Goal: Feedback & Contribution: Contribute content

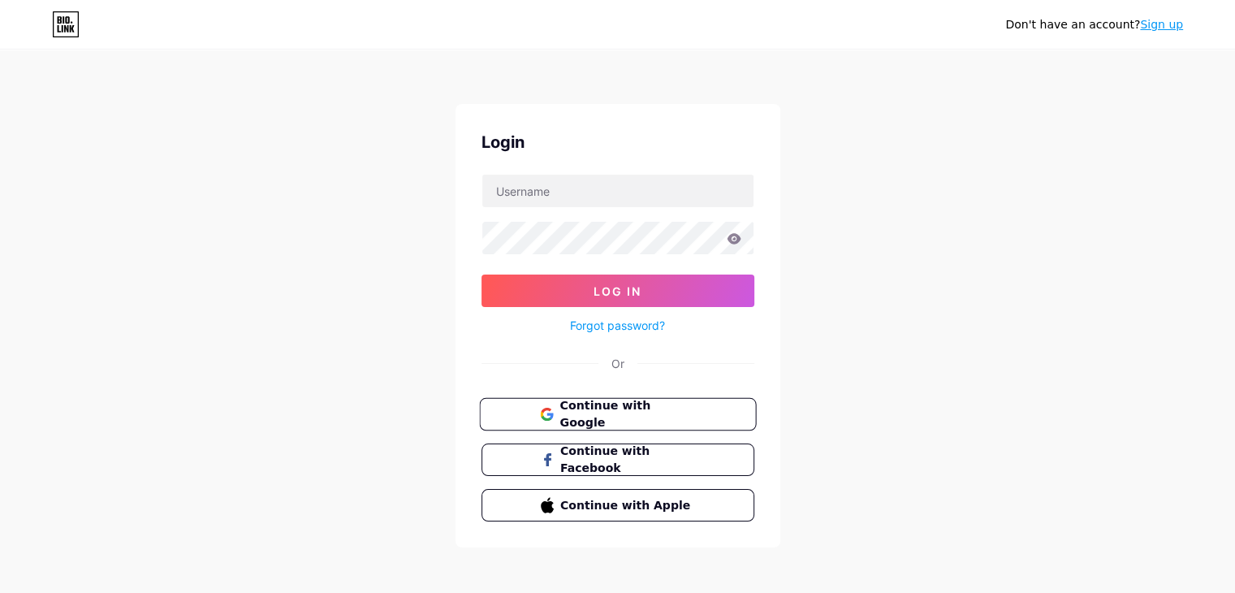
click at [618, 403] on span "Continue with Google" at bounding box center [627, 414] width 136 height 35
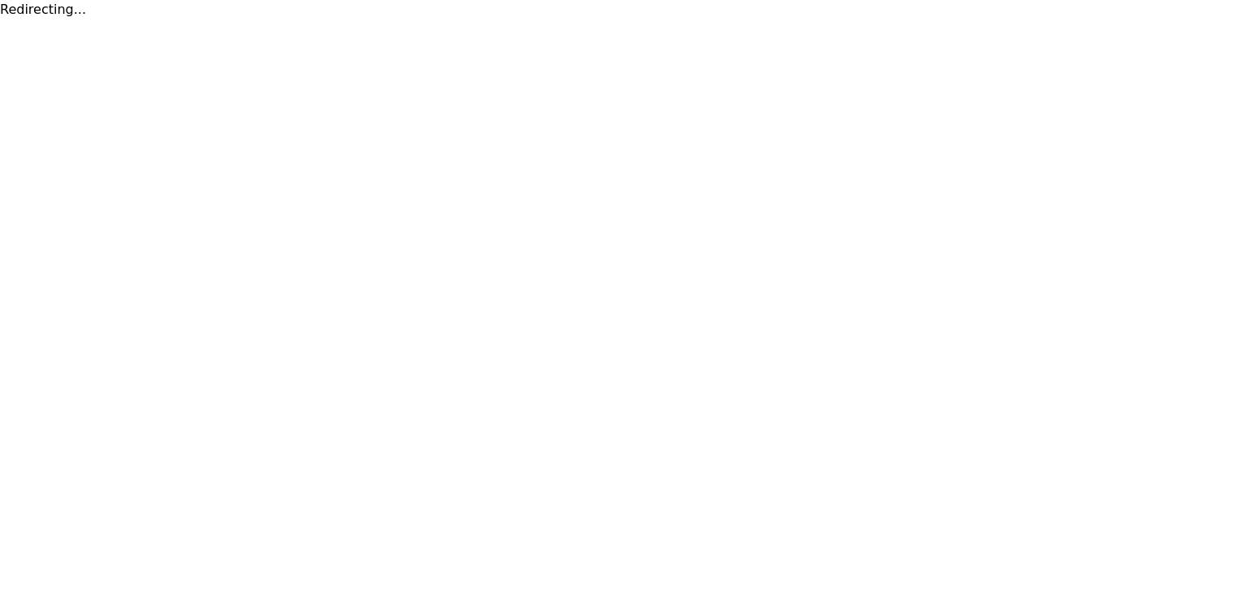
click at [188, 19] on html "Redirecting..." at bounding box center [623, 9] width 1247 height 19
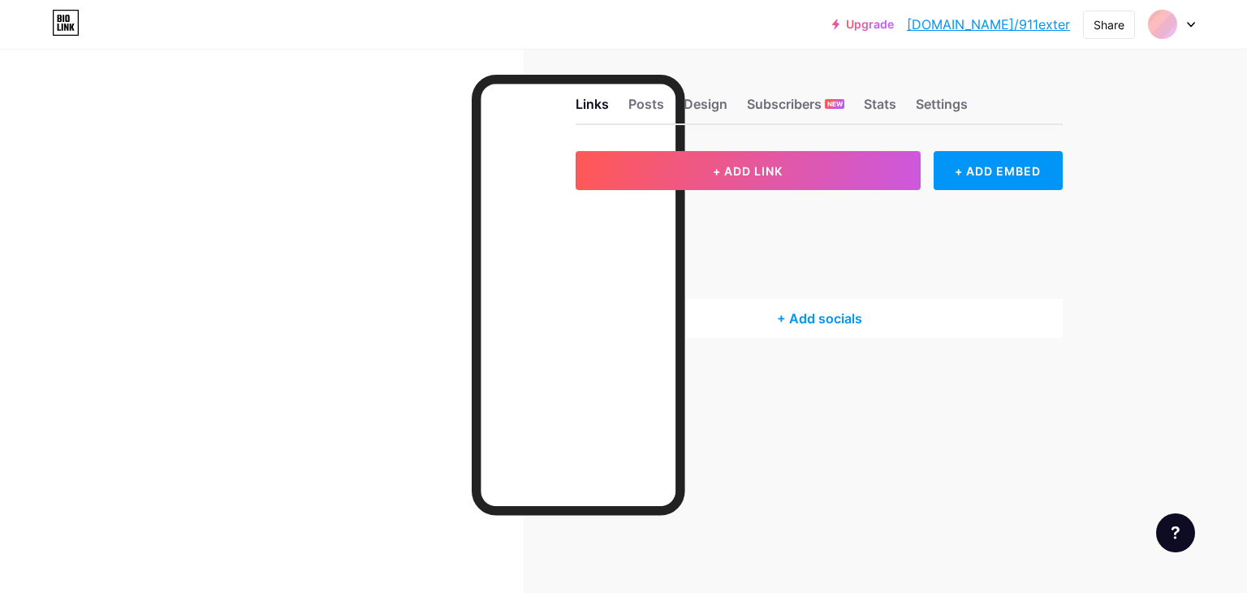
click at [188, 122] on html "Upgrade [DOMAIN_NAME]/911ext... [DOMAIN_NAME]/911exter Share Switch accounts 91…" at bounding box center [623, 296] width 1247 height 593
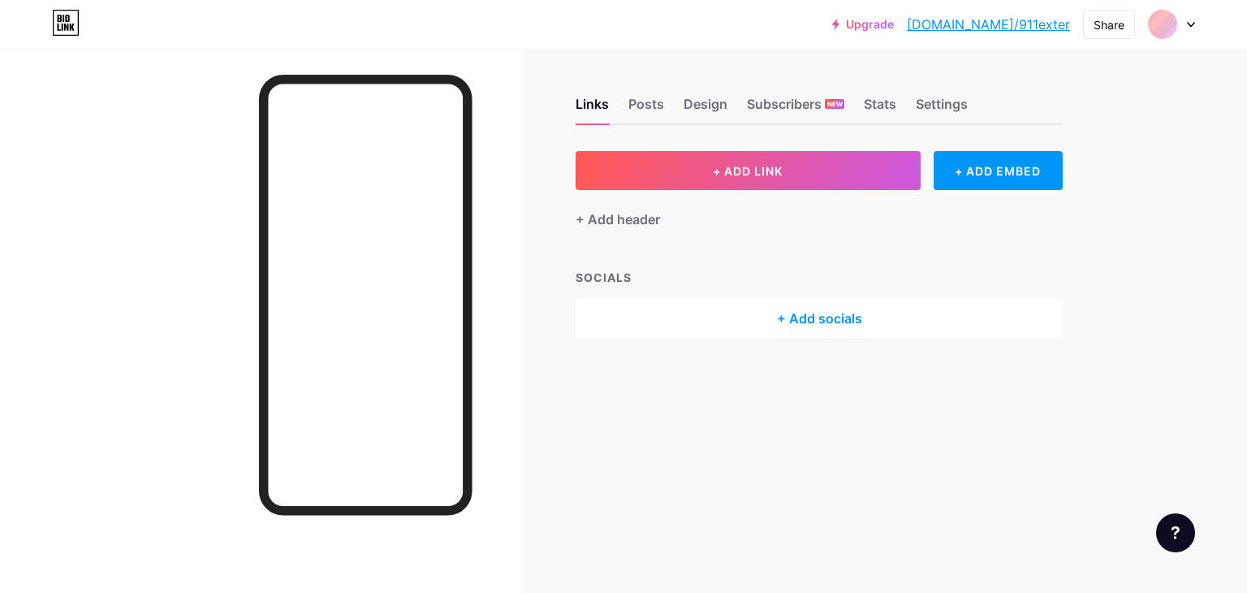
click at [188, 122] on div at bounding box center [262, 345] width 524 height 593
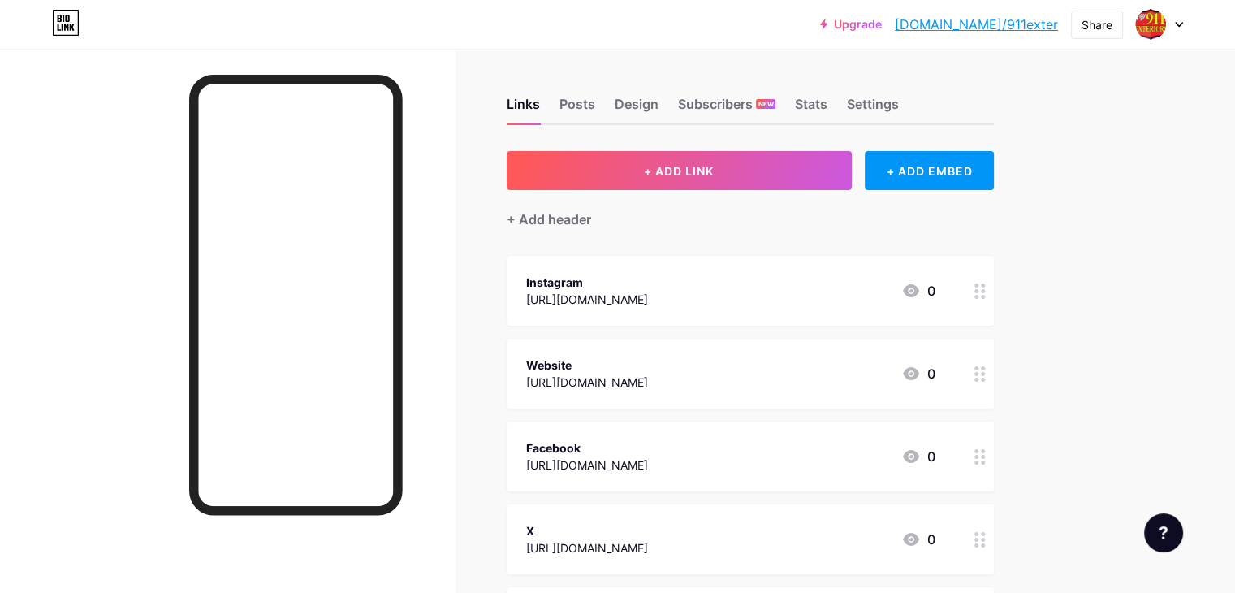
click at [1171, 30] on div at bounding box center [1159, 24] width 47 height 29
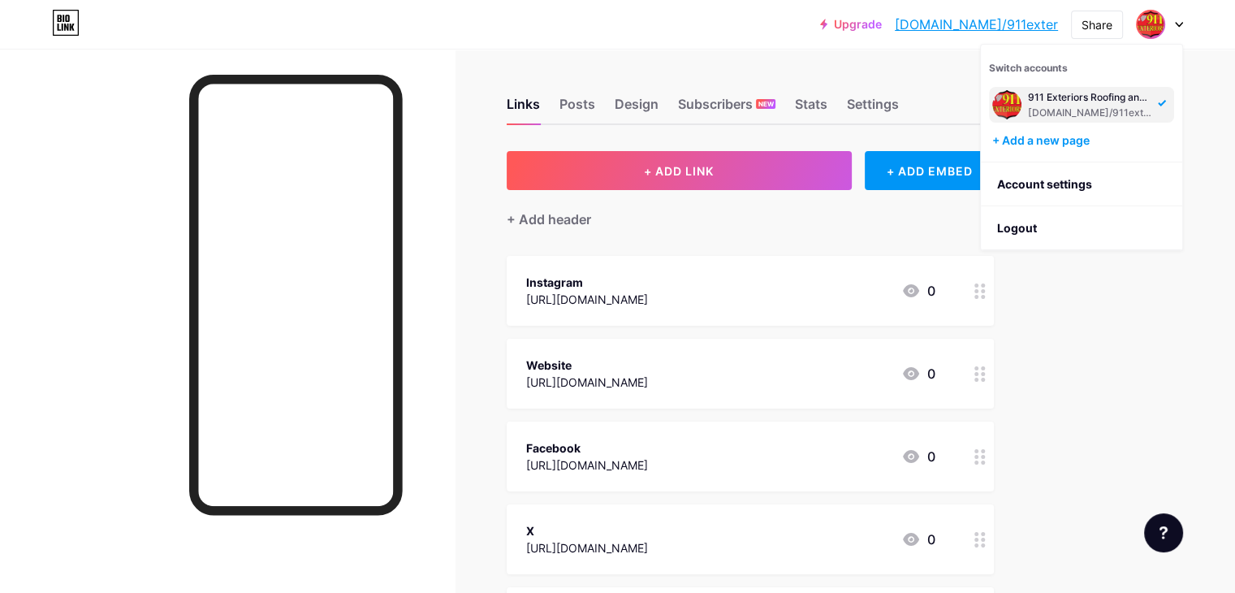
click at [455, 267] on div at bounding box center [227, 345] width 455 height 593
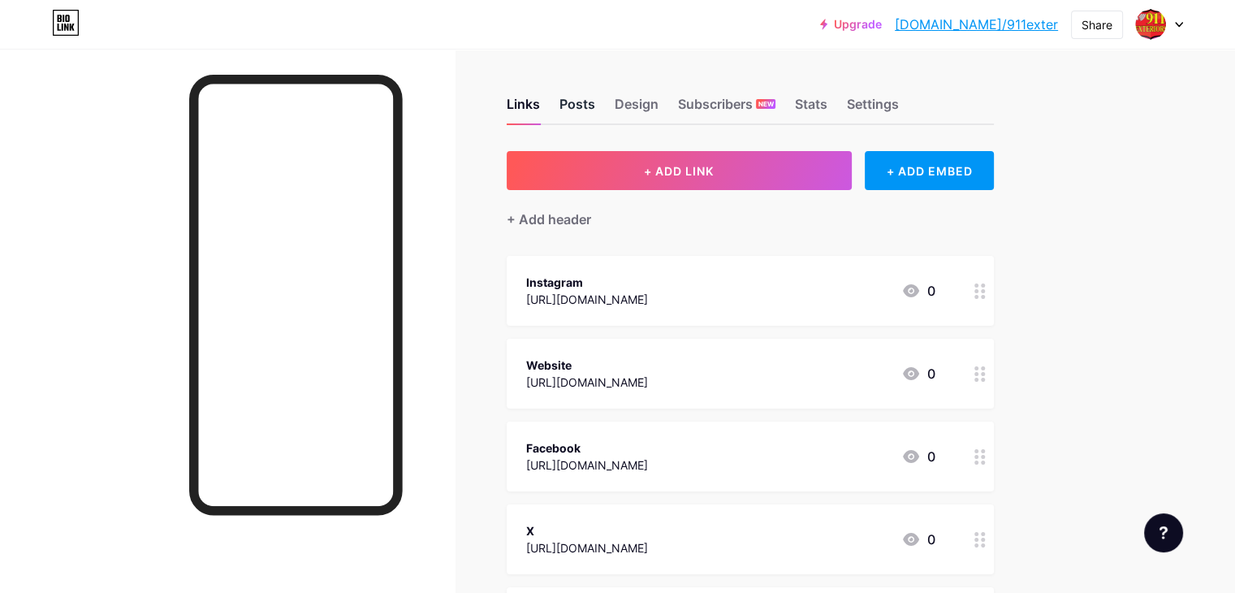
click at [595, 111] on div "Posts" at bounding box center [577, 108] width 36 height 29
click at [899, 100] on div "Settings" at bounding box center [873, 108] width 52 height 29
drag, startPoint x: 1140, startPoint y: 4, endPoint x: 1148, endPoint y: 24, distance: 21.1
click at [1148, 24] on div "Upgrade [DOMAIN_NAME]/911ext... [DOMAIN_NAME]/911exter Share Switch accounts 91…" at bounding box center [617, 24] width 1235 height 49
click at [1148, 24] on img at bounding box center [1151, 24] width 26 height 26
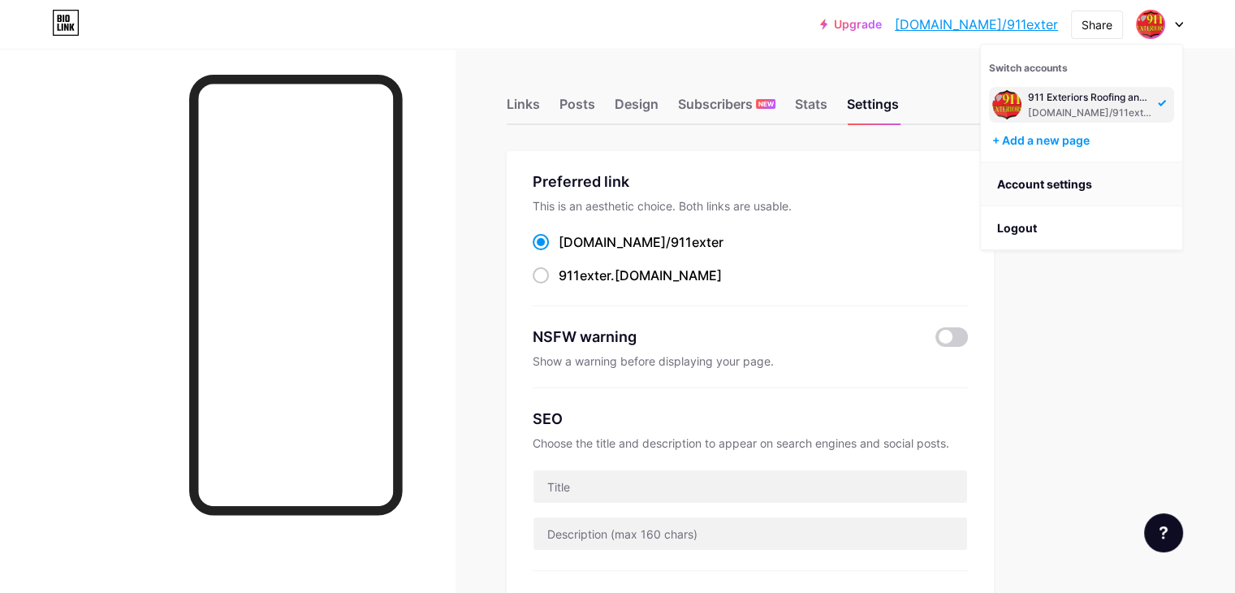
click at [1080, 187] on link "Account settings" at bounding box center [1081, 184] width 201 height 44
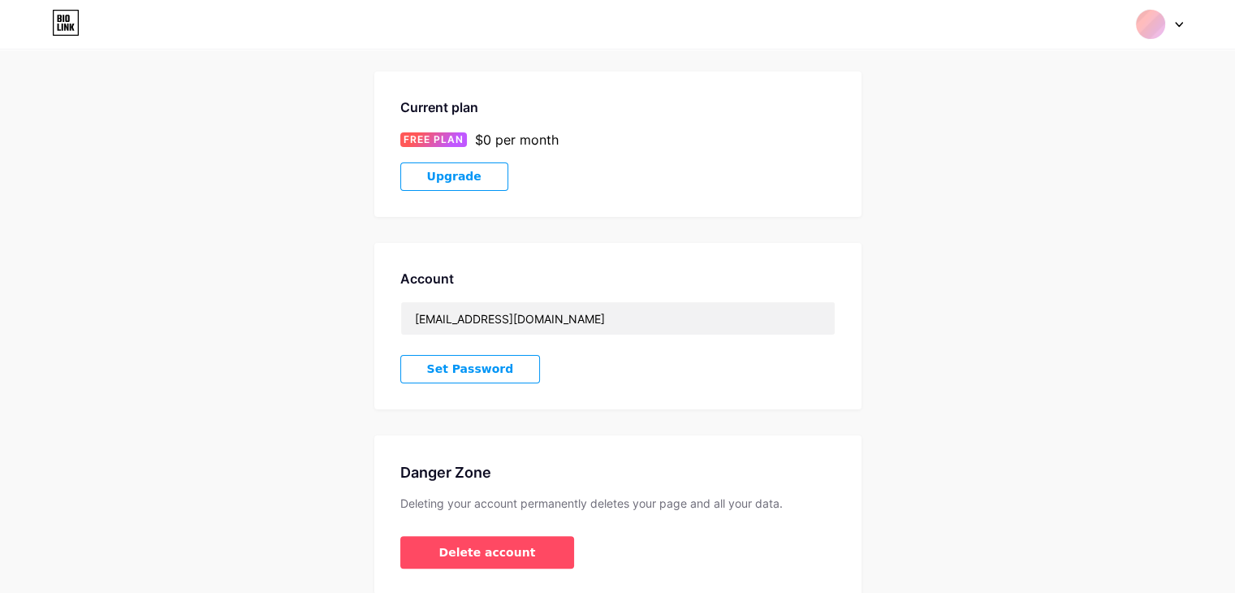
scroll to position [247, 0]
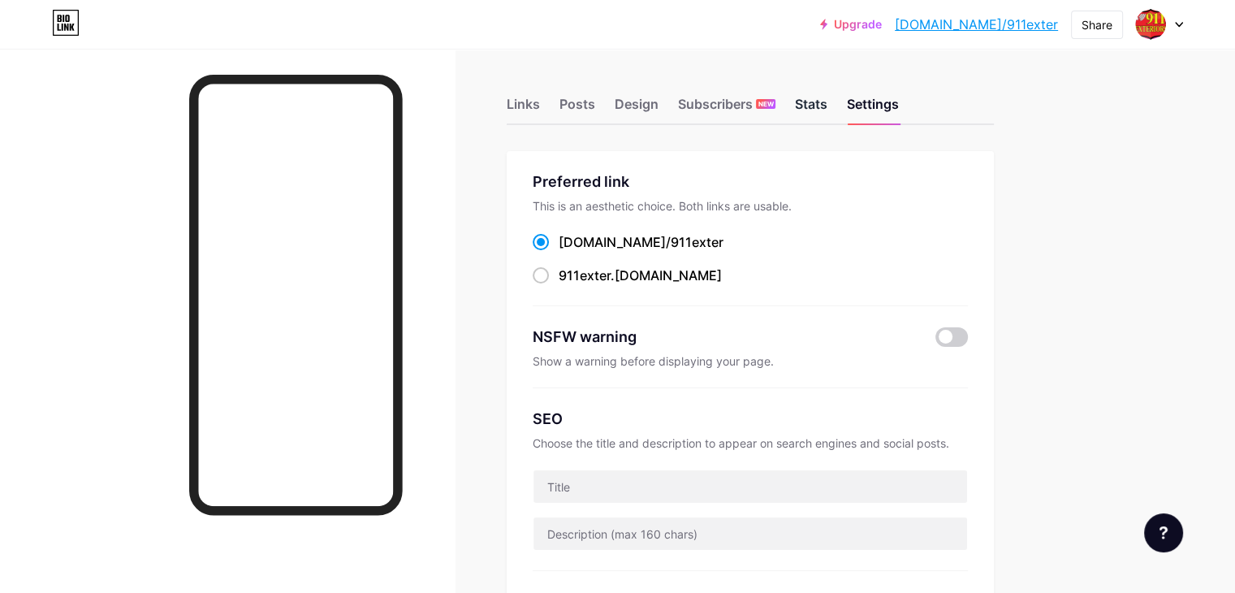
click at [827, 106] on div "Stats" at bounding box center [811, 108] width 32 height 29
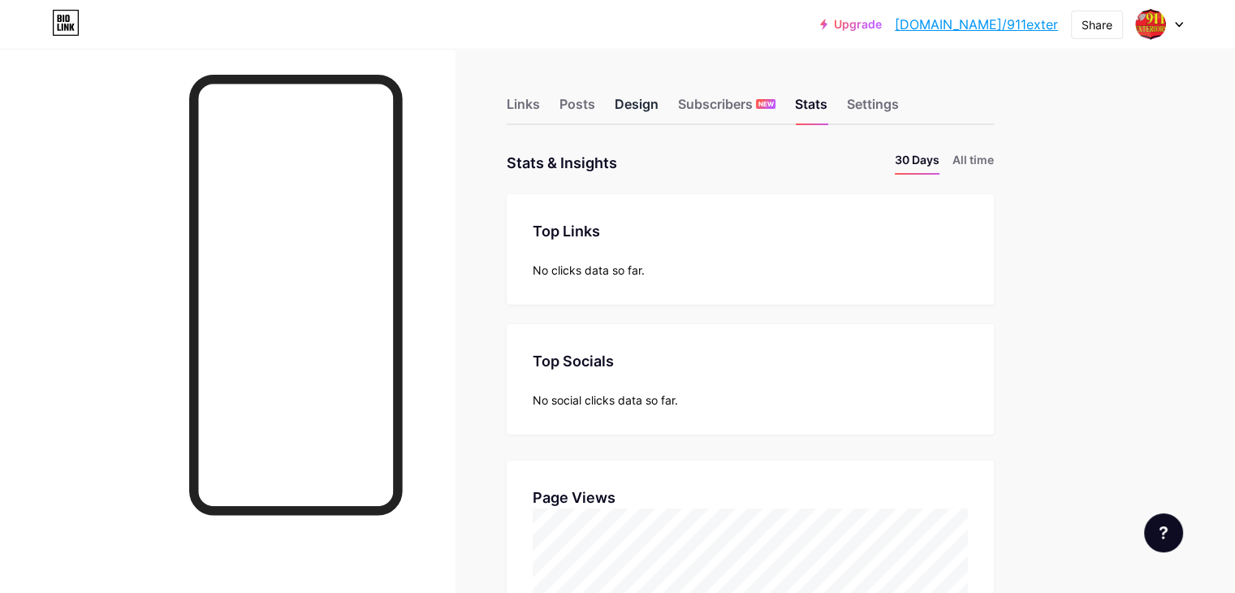
click at [659, 116] on div "Design" at bounding box center [637, 108] width 44 height 29
click at [595, 105] on div "Posts" at bounding box center [577, 108] width 36 height 29
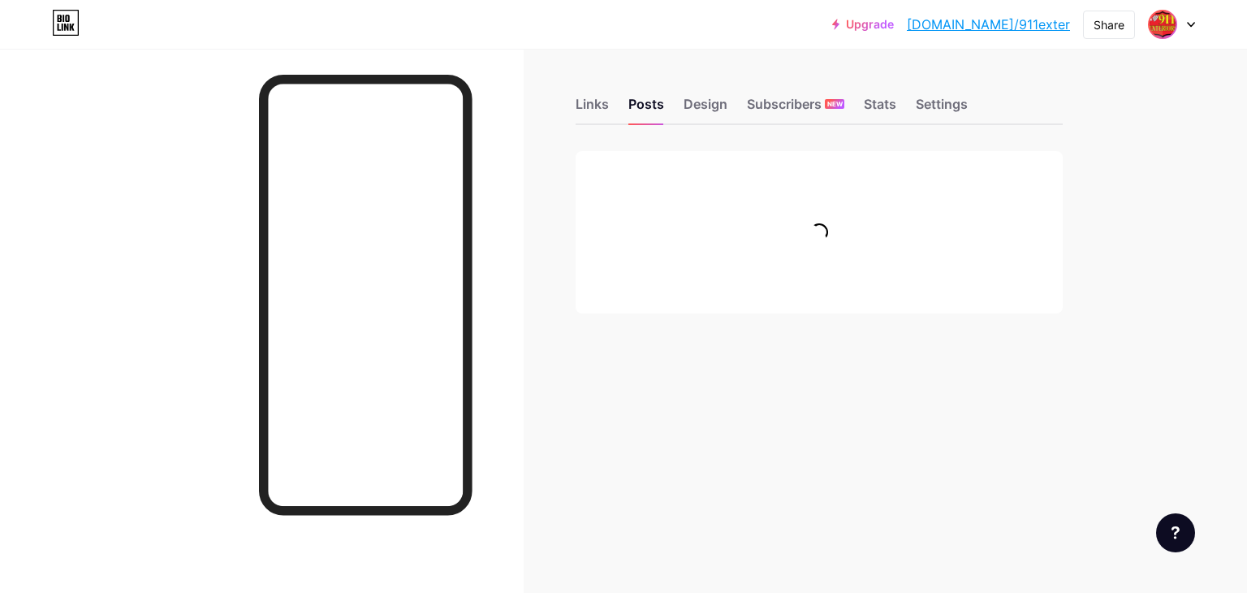
click at [1166, 32] on img at bounding box center [1163, 24] width 26 height 26
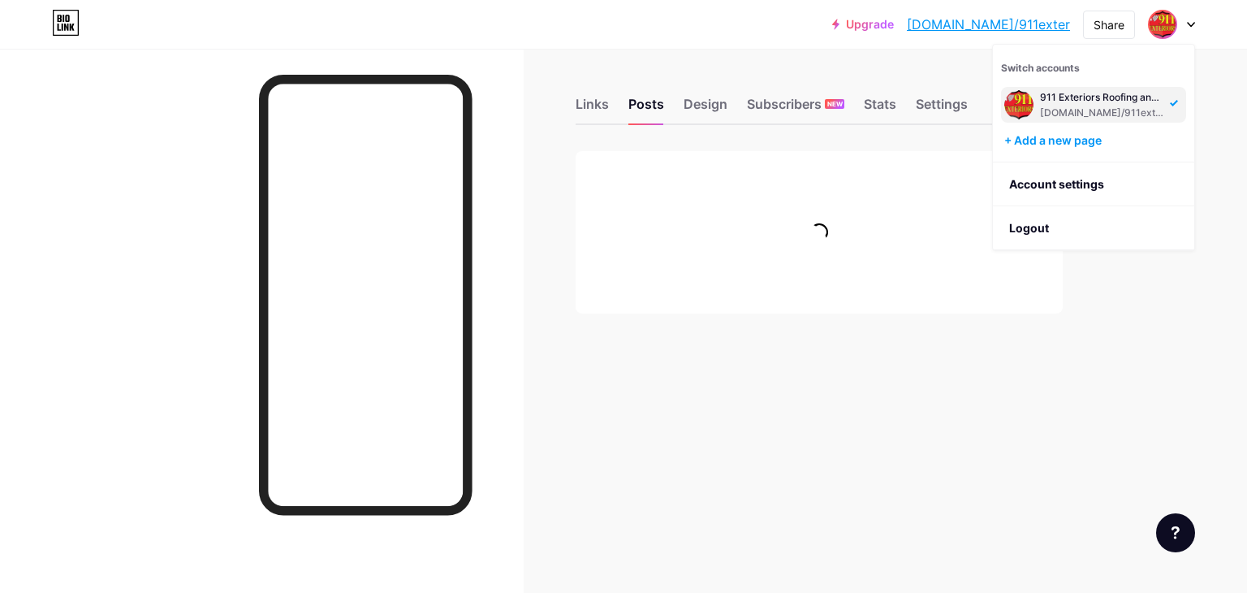
click at [1062, 421] on div "Links Posts Design Subscribers NEW Stats Settings Feature requests Help center …" at bounding box center [565, 296] width 1131 height 593
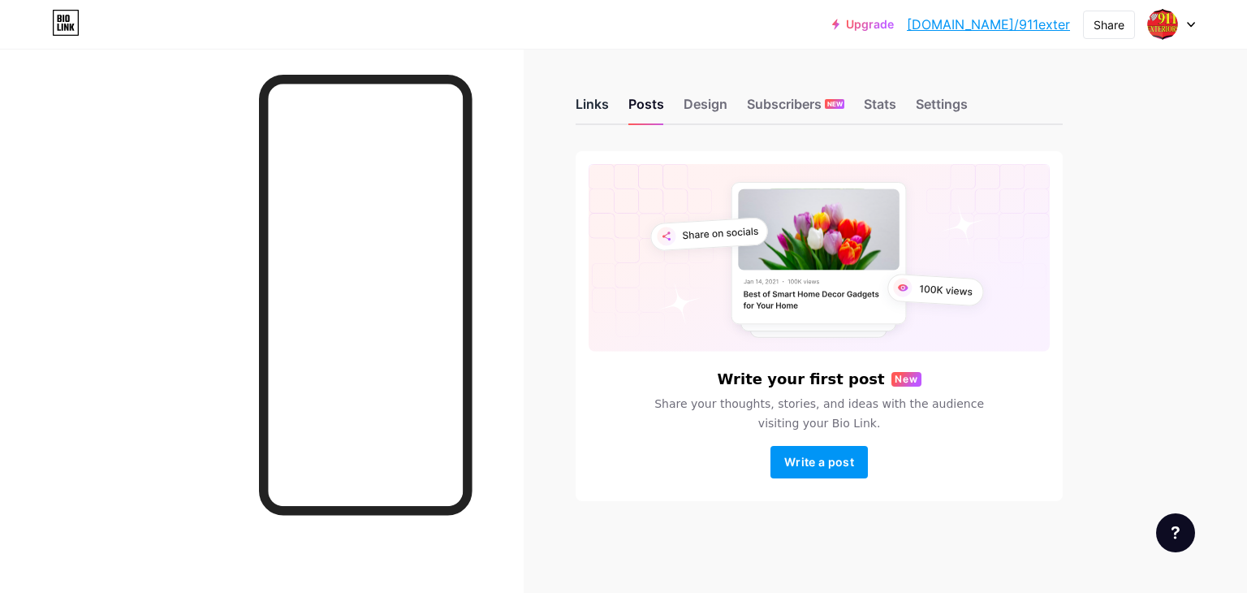
click at [580, 100] on div "Links" at bounding box center [592, 108] width 33 height 29
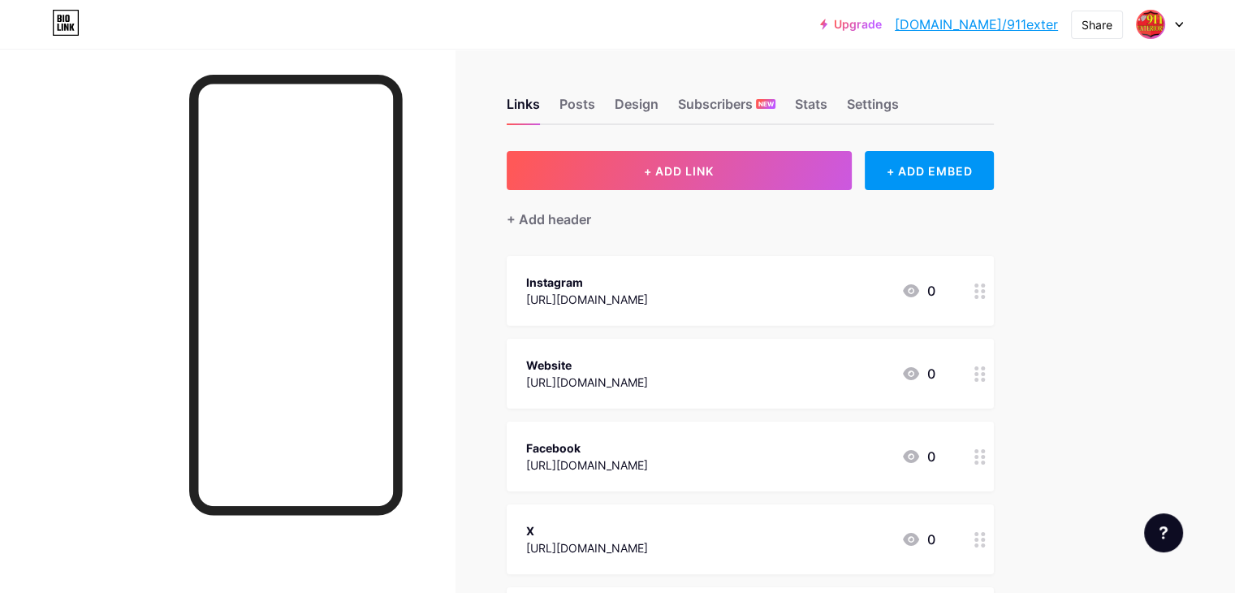
click at [1151, 19] on img at bounding box center [1151, 24] width 26 height 26
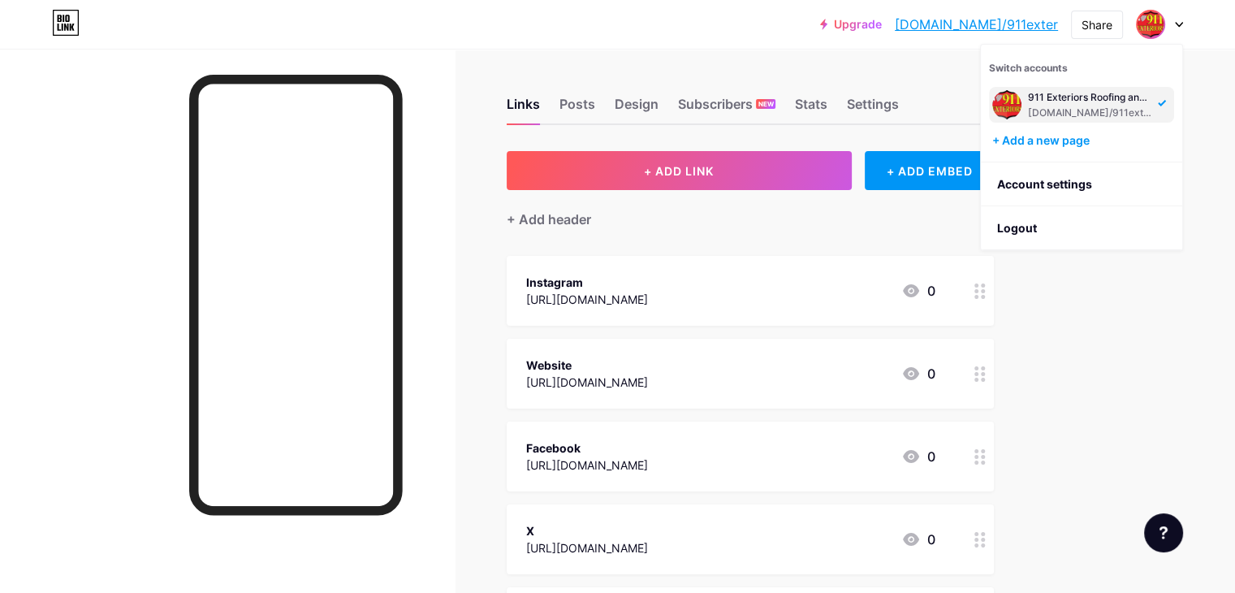
click at [1058, 97] on div "911 Exteriors Roofing and Construction" at bounding box center [1090, 97] width 125 height 13
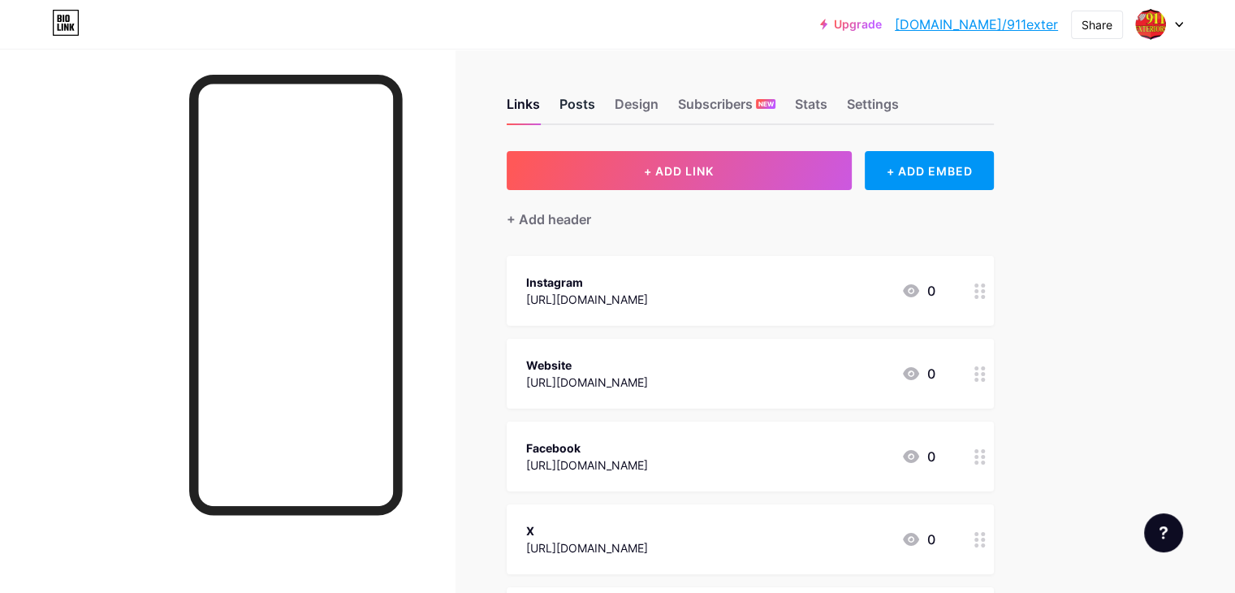
click at [595, 101] on div "Posts" at bounding box center [577, 108] width 36 height 29
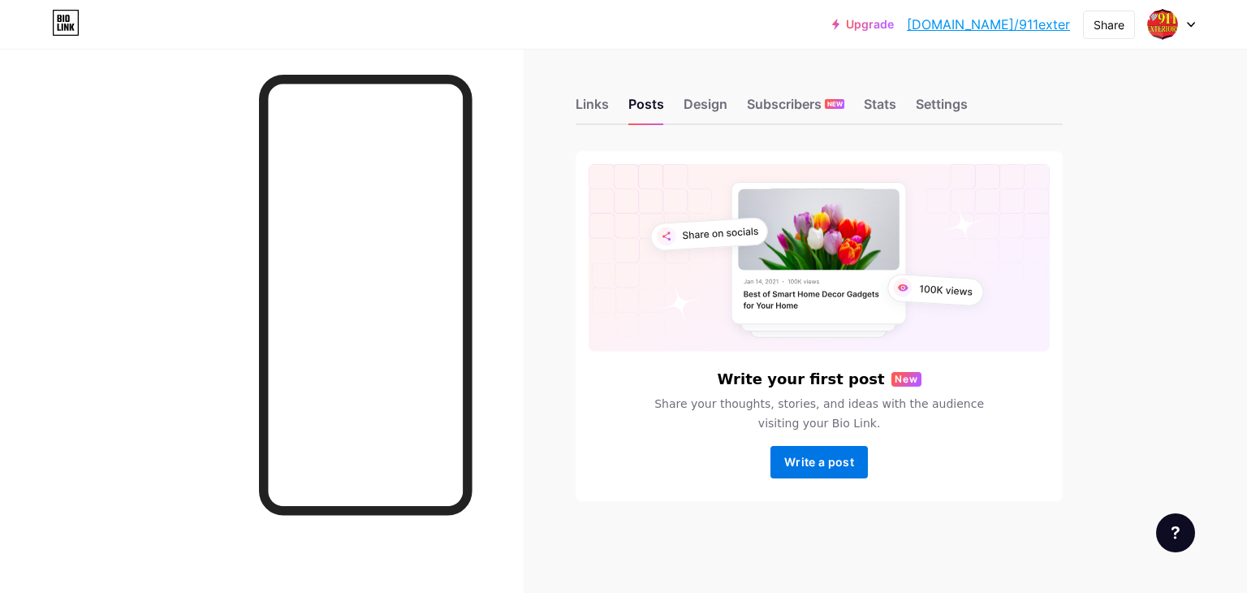
click at [826, 462] on span "Write a post" at bounding box center [819, 462] width 70 height 14
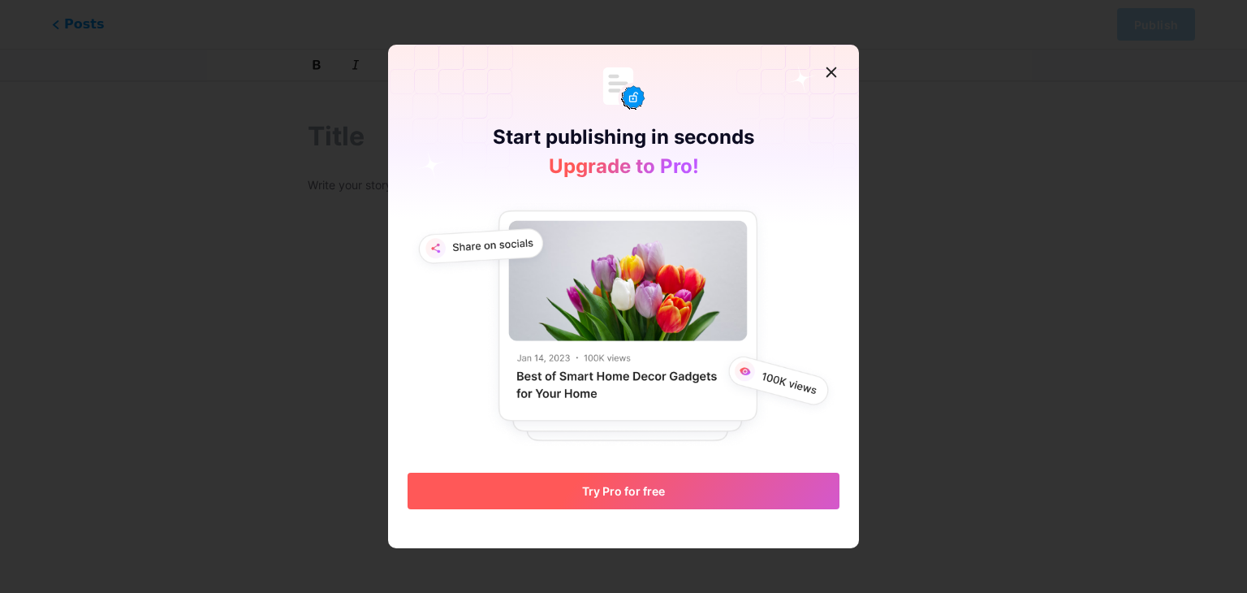
click at [707, 488] on button "Try Pro for free" at bounding box center [624, 491] width 432 height 37
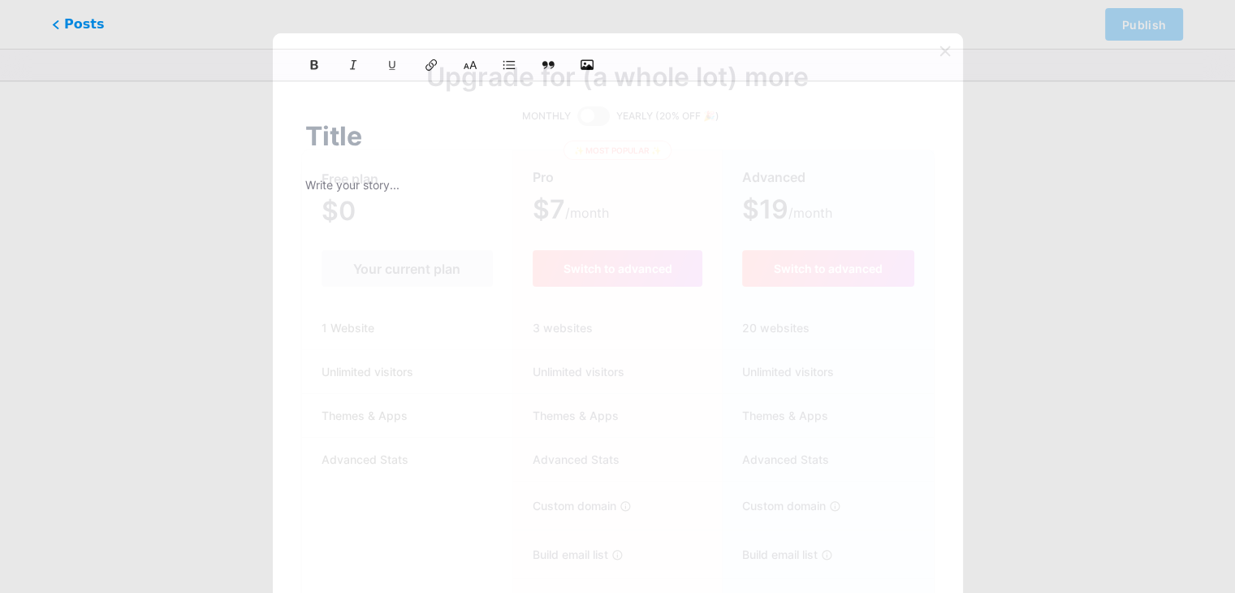
click at [948, 52] on icon at bounding box center [945, 51] width 13 height 13
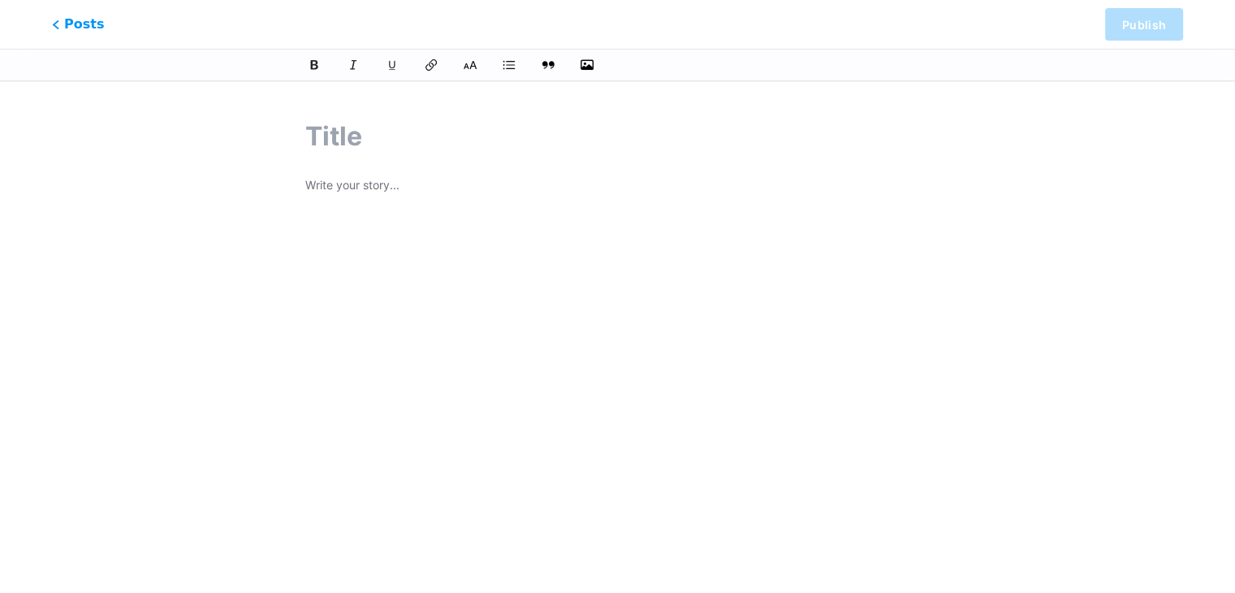
click at [360, 170] on div at bounding box center [618, 352] width 670 height 510
click at [349, 192] on p at bounding box center [617, 186] width 624 height 23
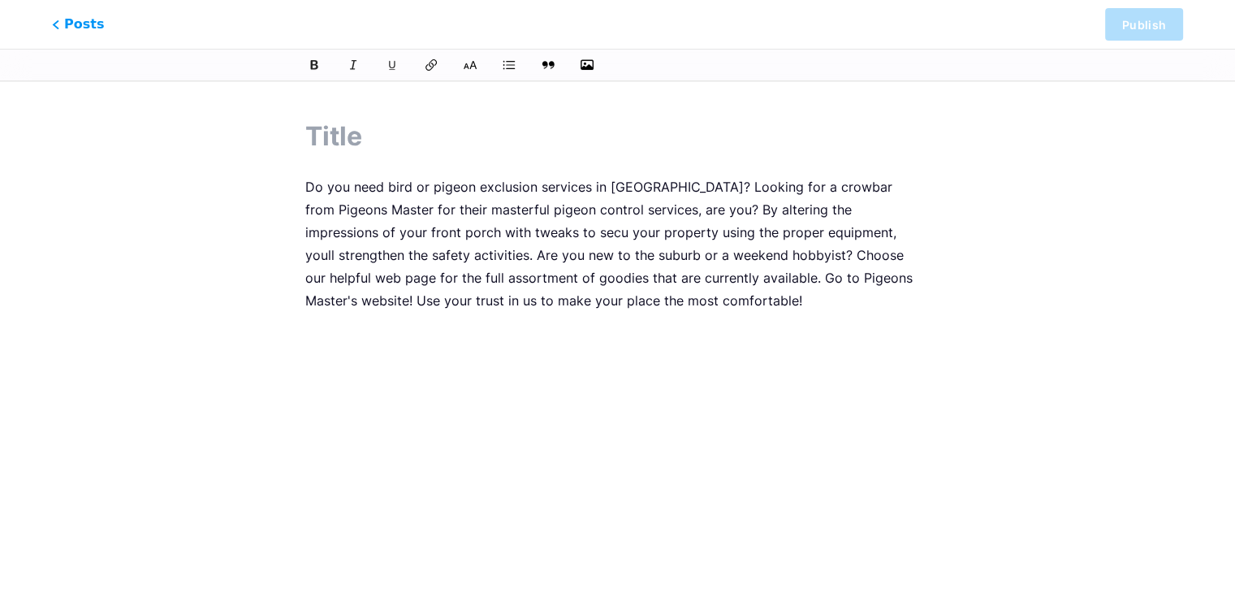
click at [896, 249] on p "Do you need bird or pigeon exclusion services in Ontario? Looking for a crowbar…" at bounding box center [617, 243] width 624 height 136
click at [335, 149] on input "text" at bounding box center [617, 136] width 624 height 39
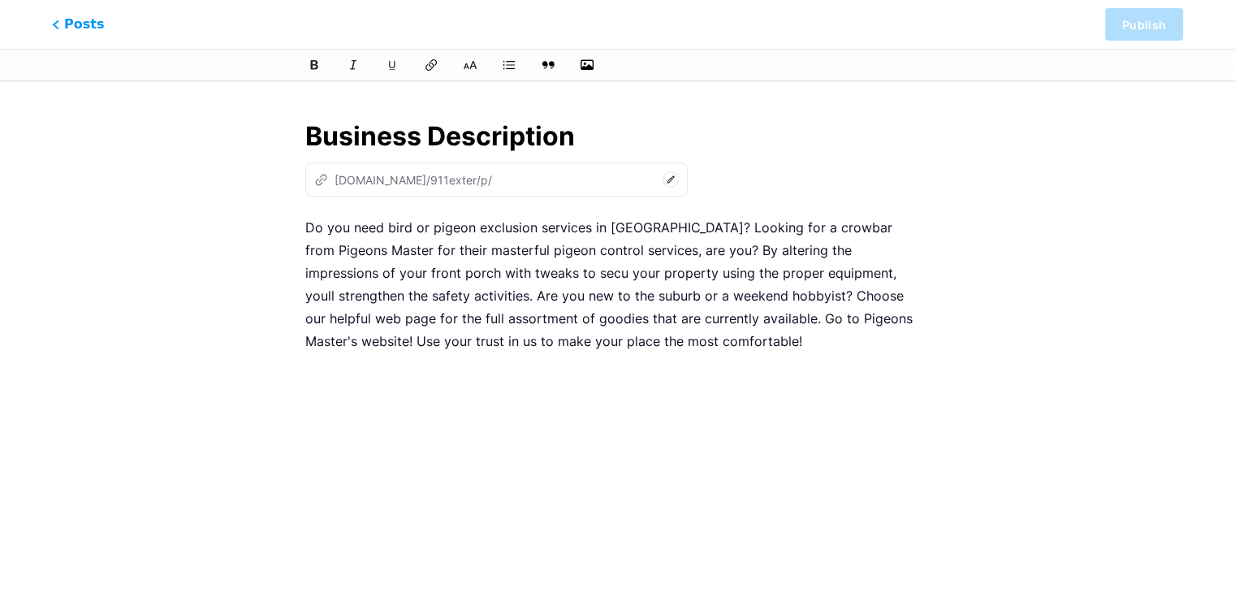
type input "Business Description"
click at [667, 178] on icon at bounding box center [670, 178] width 7 height 7
type input "business-descri"
click at [698, 170] on div "z bio.link/911exter/p/ business-descri" at bounding box center [617, 179] width 624 height 34
click at [532, 140] on input "Business Description" at bounding box center [617, 136] width 624 height 39
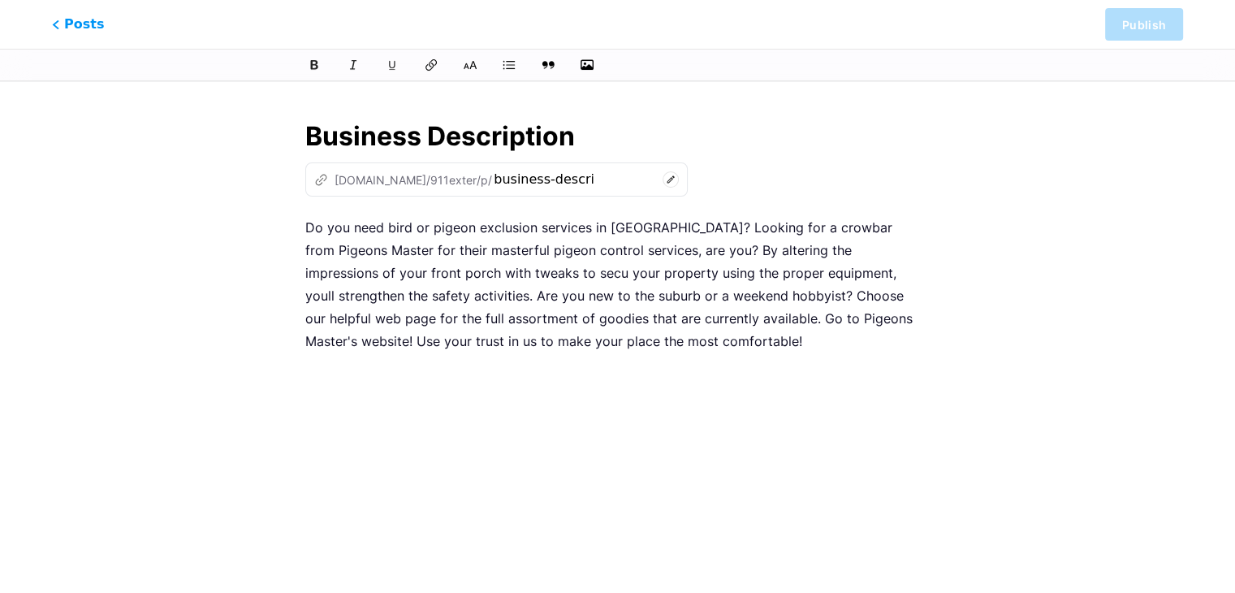
click at [532, 140] on input "Business Description" at bounding box center [617, 136] width 624 height 39
click at [650, 153] on input "Pigeons Master" at bounding box center [617, 136] width 624 height 39
type input "Pigeons Master"
click at [663, 175] on icon at bounding box center [671, 179] width 16 height 16
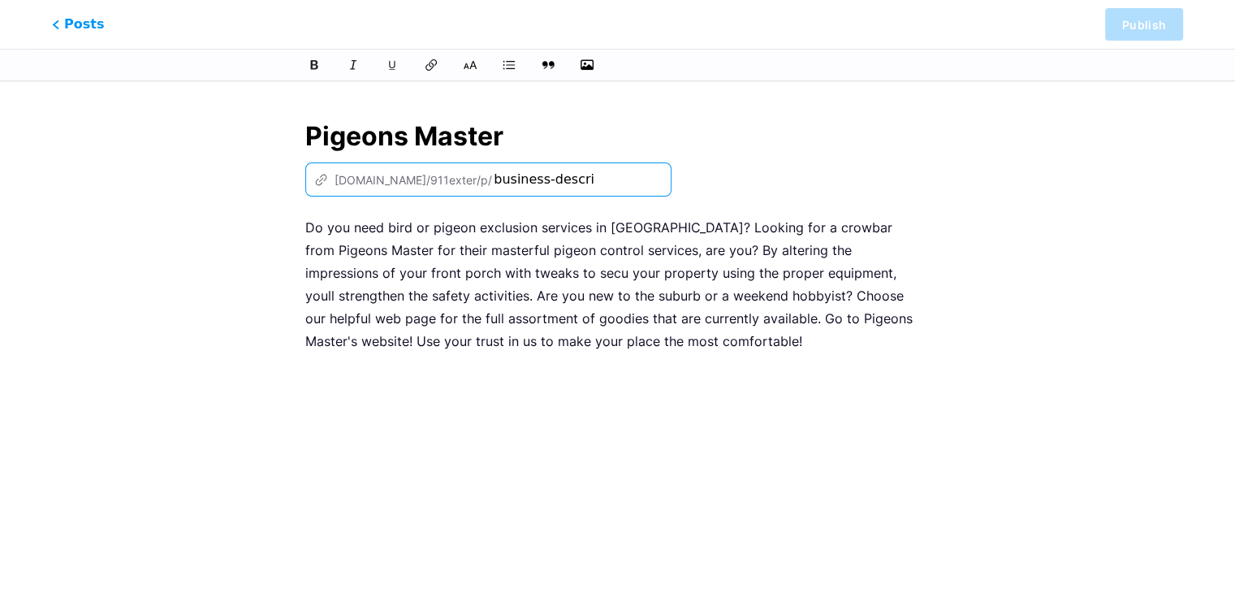
click at [568, 180] on input "business-descri" at bounding box center [575, 179] width 162 height 19
type input "pigeonsmaster"
click at [698, 171] on div "z bio.link/911exter/p/ pigeonsmaster" at bounding box center [617, 179] width 624 height 34
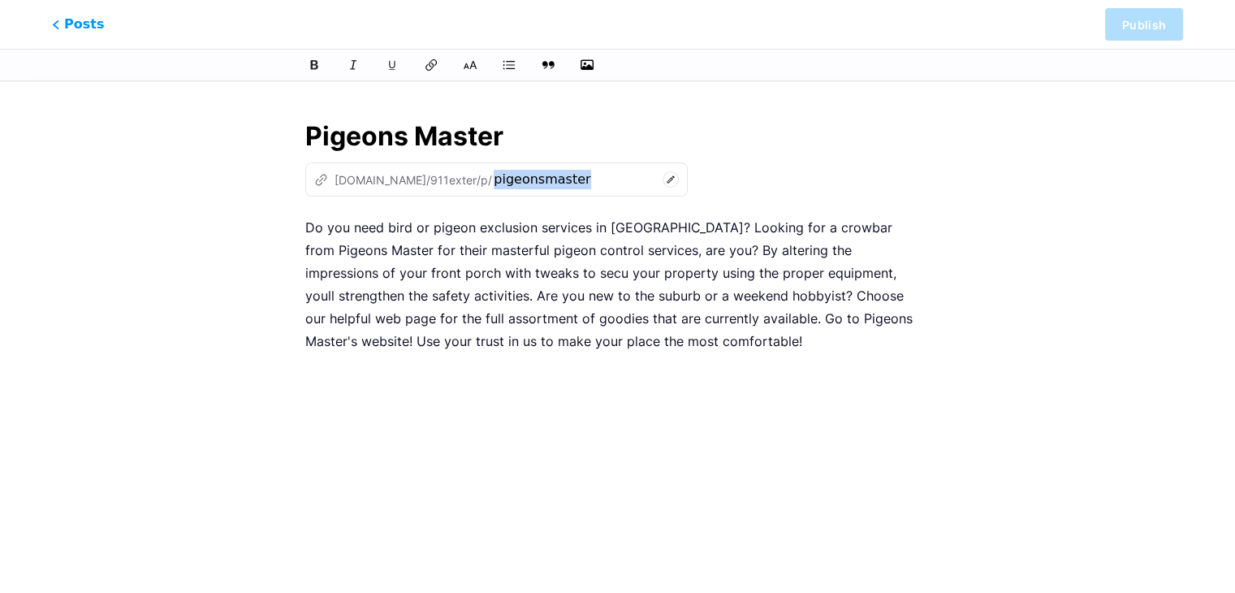
drag, startPoint x: 224, startPoint y: 291, endPoint x: 465, endPoint y: 291, distance: 241.2
click at [465, 291] on div "This feature is only available for Pro users. Try Pro for free Posts Publish Pi…" at bounding box center [617, 372] width 1235 height 551
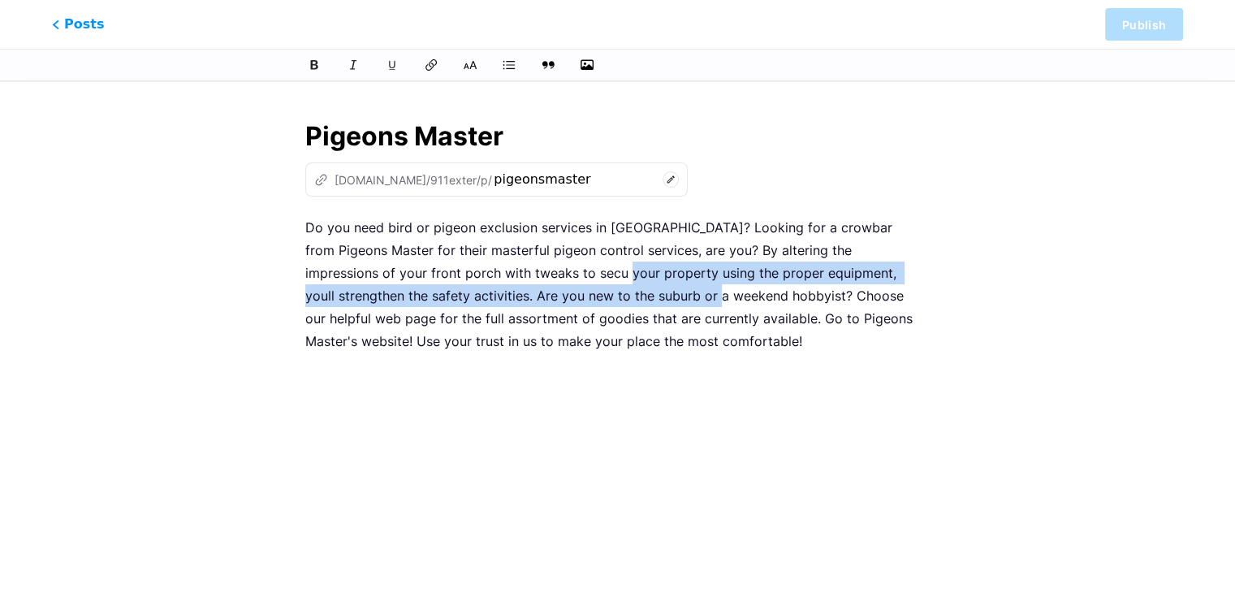
drag, startPoint x: 621, startPoint y: 292, endPoint x: 539, endPoint y: 283, distance: 82.5
click at [539, 283] on p "Do you need bird or pigeon exclusion services in Ontario? Looking for a crowbar…" at bounding box center [617, 284] width 624 height 136
drag, startPoint x: 432, startPoint y: 59, endPoint x: 702, endPoint y: 166, distance: 290.1
click at [430, 59] on icon at bounding box center [431, 64] width 13 height 13
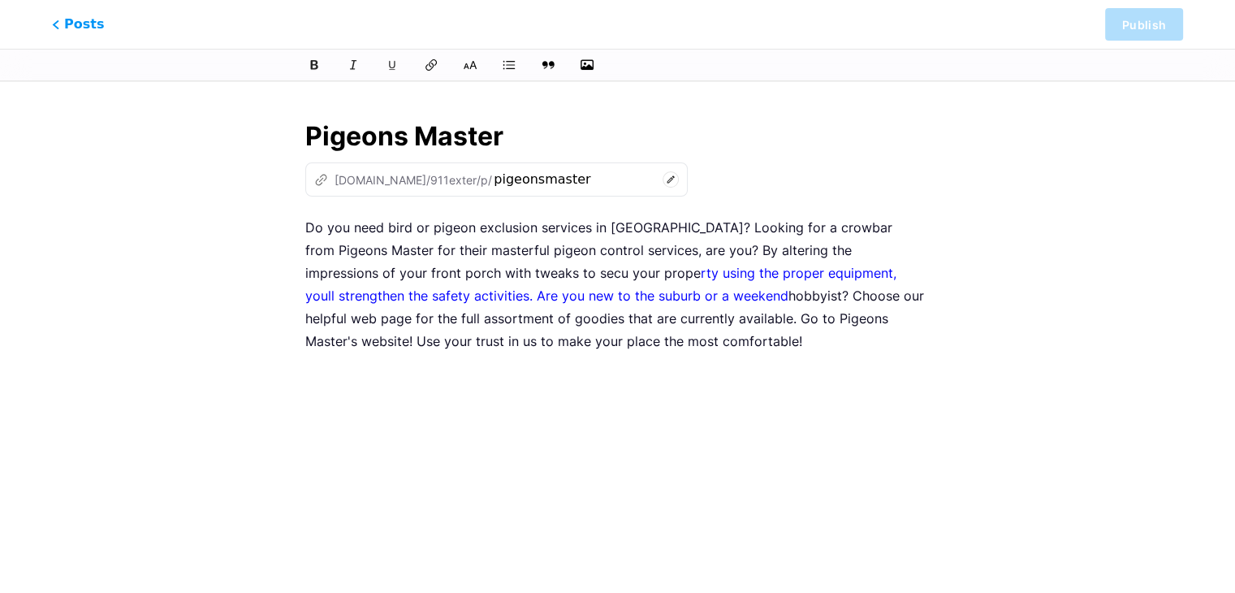
click at [701, 242] on p "Do you need bird or pigeon exclusion services in Ontario? Looking for a crowbar…" at bounding box center [617, 284] width 624 height 136
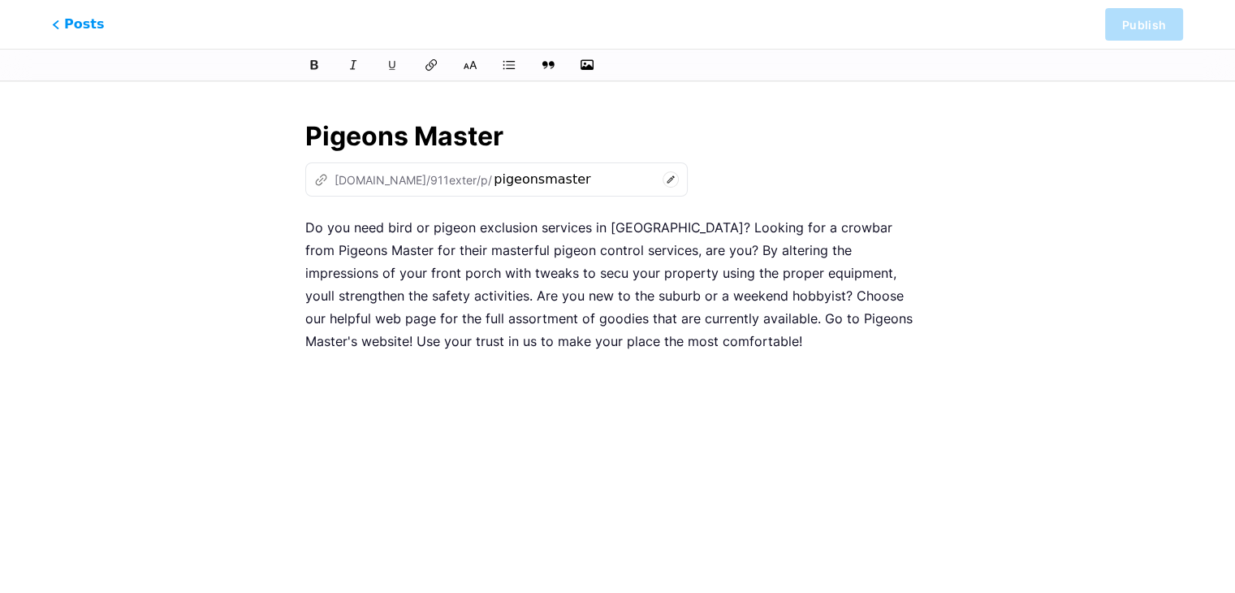
click at [600, 209] on div "Pigeons Master z bio.link/911exter/p/ pigeonsmaster Do you need bird or pigeon …" at bounding box center [618, 372] width 670 height 551
click at [586, 65] on icon "button" at bounding box center [587, 65] width 16 height 16
click at [0, 0] on input "file" at bounding box center [0, 0] width 0 height 0
click at [75, 26] on span "Posts" at bounding box center [79, 24] width 58 height 21
